Goal: Transaction & Acquisition: Purchase product/service

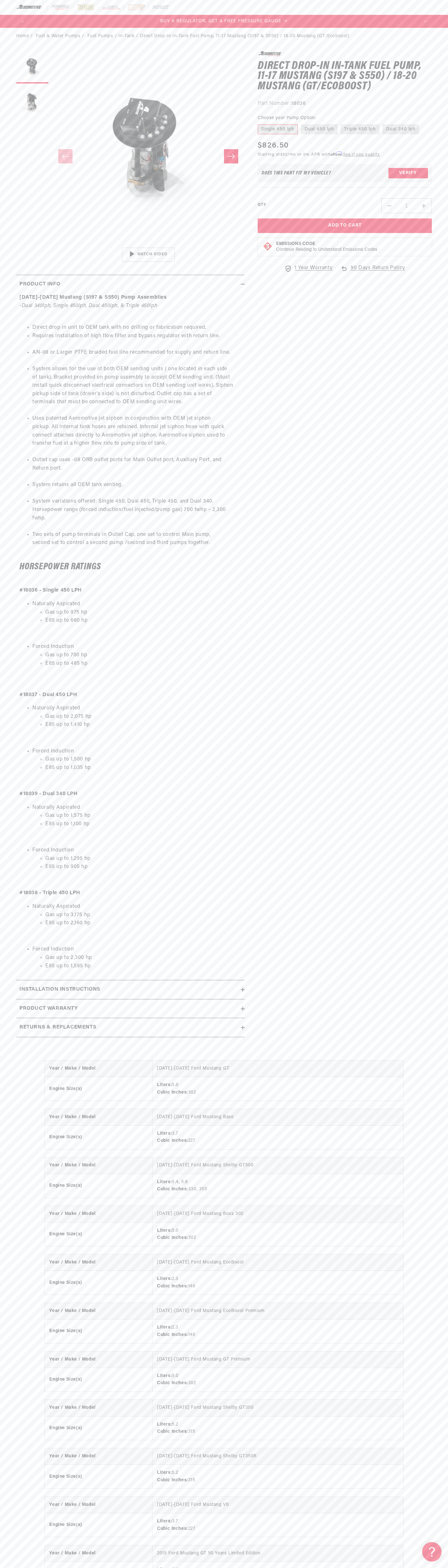
click at [59, 32] on main "Home Fuel & Water Pumps Fuel Pumps In-Tank Direct Drop-In In-Tank Fuel Pump, 11…" at bounding box center [224, 940] width 448 height 1824
click at [436, 1102] on div "Year / Make / Model [DATE]-[DATE] Ford Mustang GT Engine Size(s) Liters: 5.0 Cu…" at bounding box center [224, 1329] width 448 height 563
click at [317, 1568] on html "Skip to content Your cart Your cart is empty Loading... You may also like Subto…" at bounding box center [224, 784] width 448 height 1568
click at [21, 594] on p "#18036 - Single 450 LPH" at bounding box center [131, 590] width 222 height 9
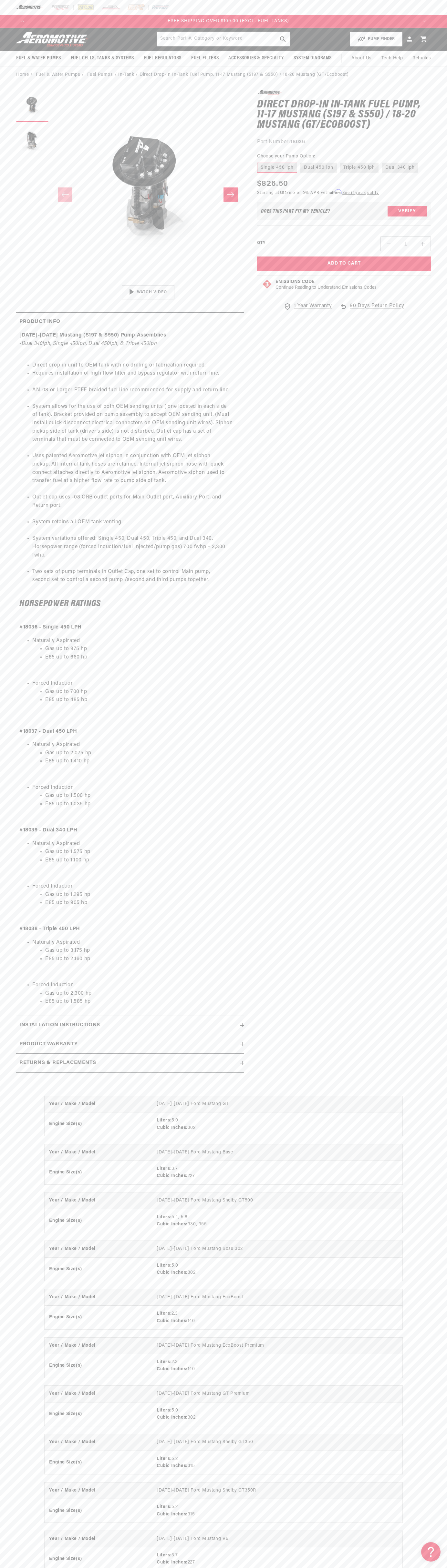
scroll to position [0, 1166]
